Goal: Information Seeking & Learning: Learn about a topic

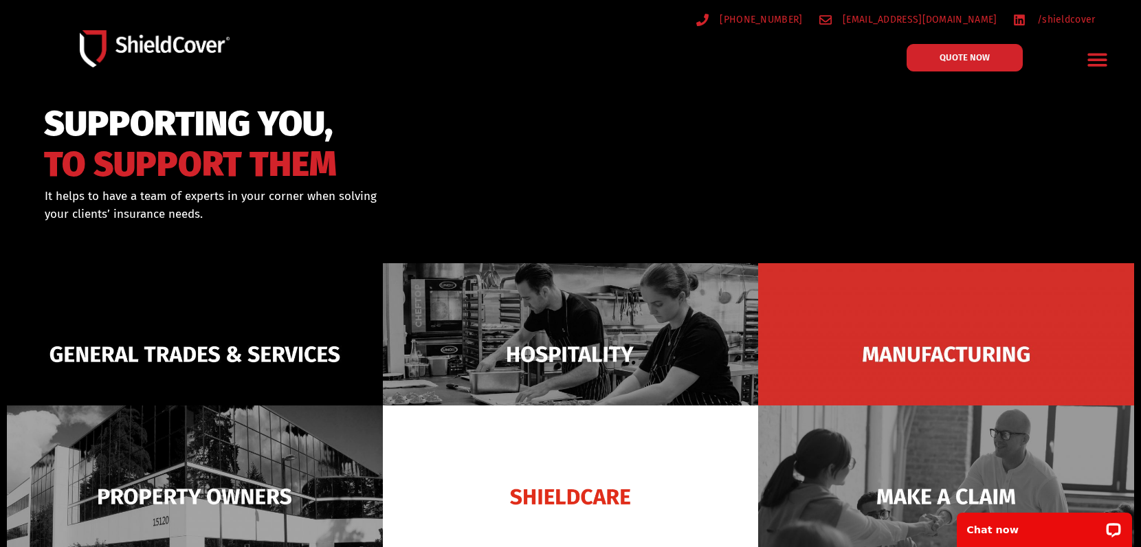
click at [1090, 54] on icon "Menu Toggle" at bounding box center [1097, 60] width 19 height 13
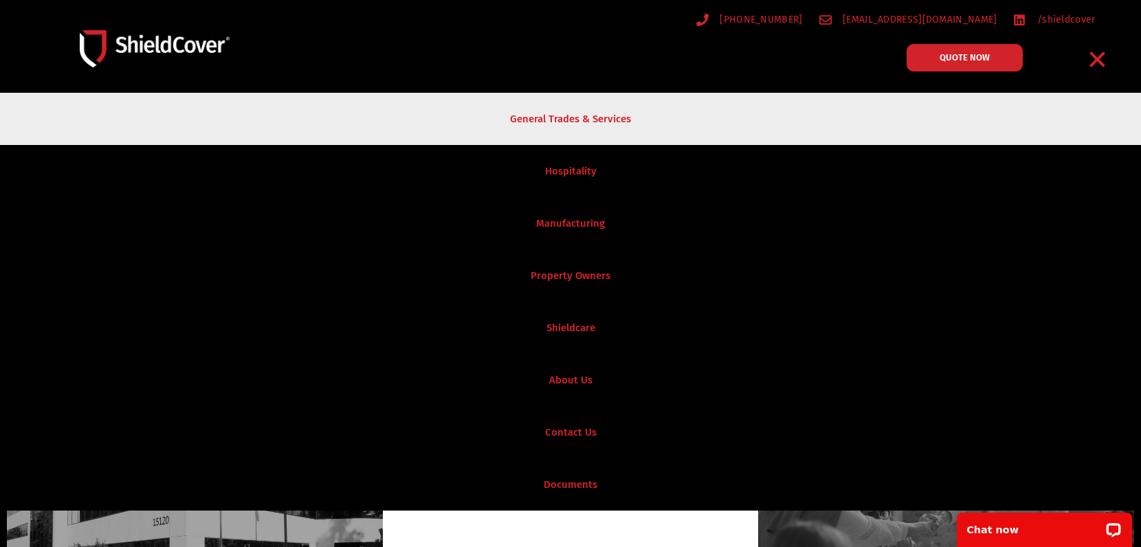
click at [550, 127] on link "General Trades & Services" at bounding box center [570, 119] width 1141 height 52
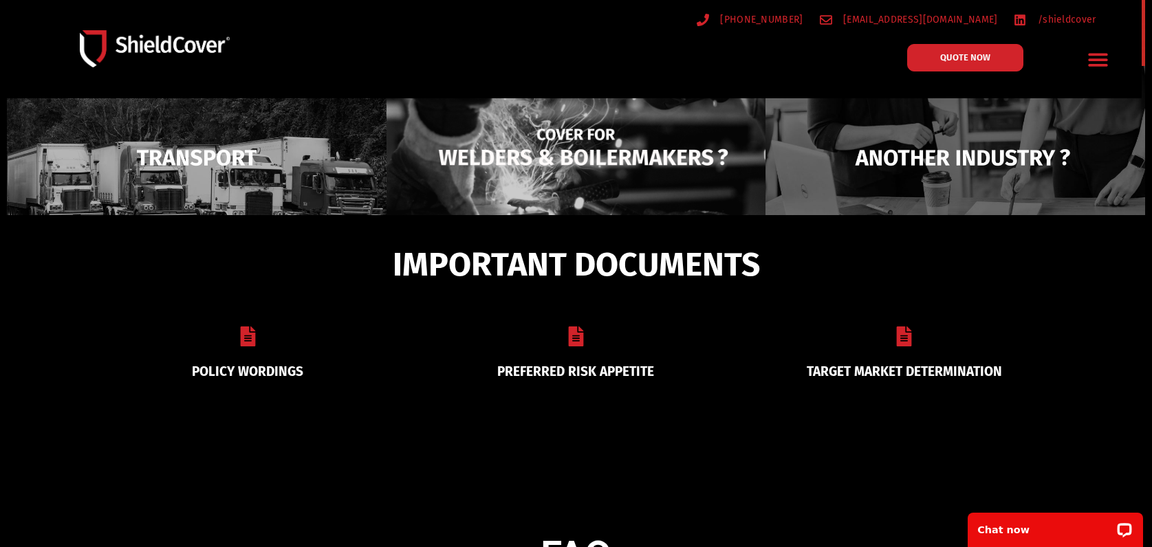
scroll to position [545, 0]
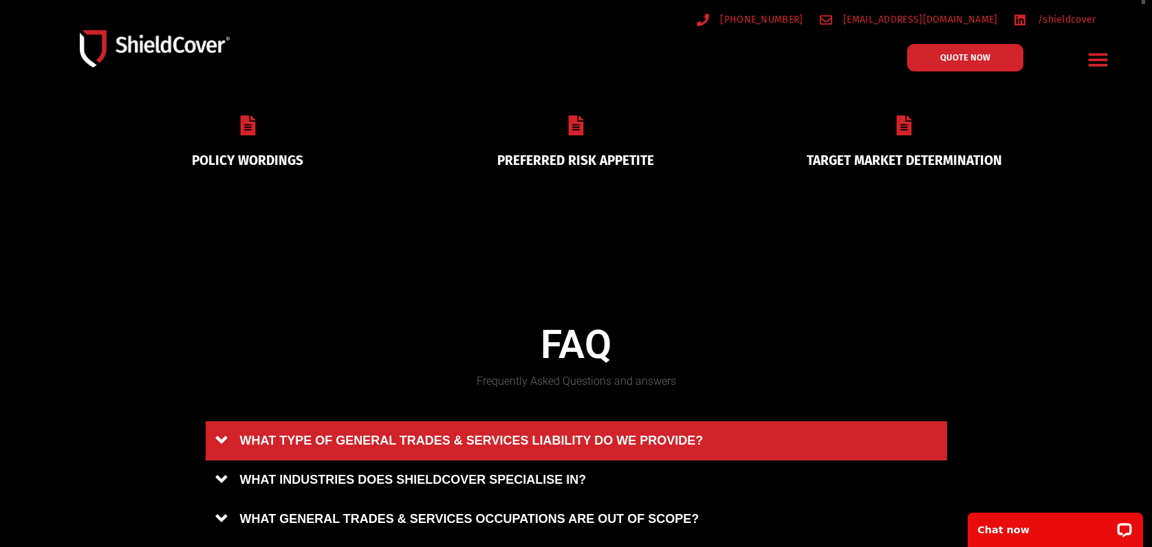
click at [580, 436] on link "WHAT TYPE OF GENERAL TRADES & SERVICES LIABILITY DO WE PROVIDE?" at bounding box center [576, 441] width 741 height 39
